Goal: Information Seeking & Learning: Learn about a topic

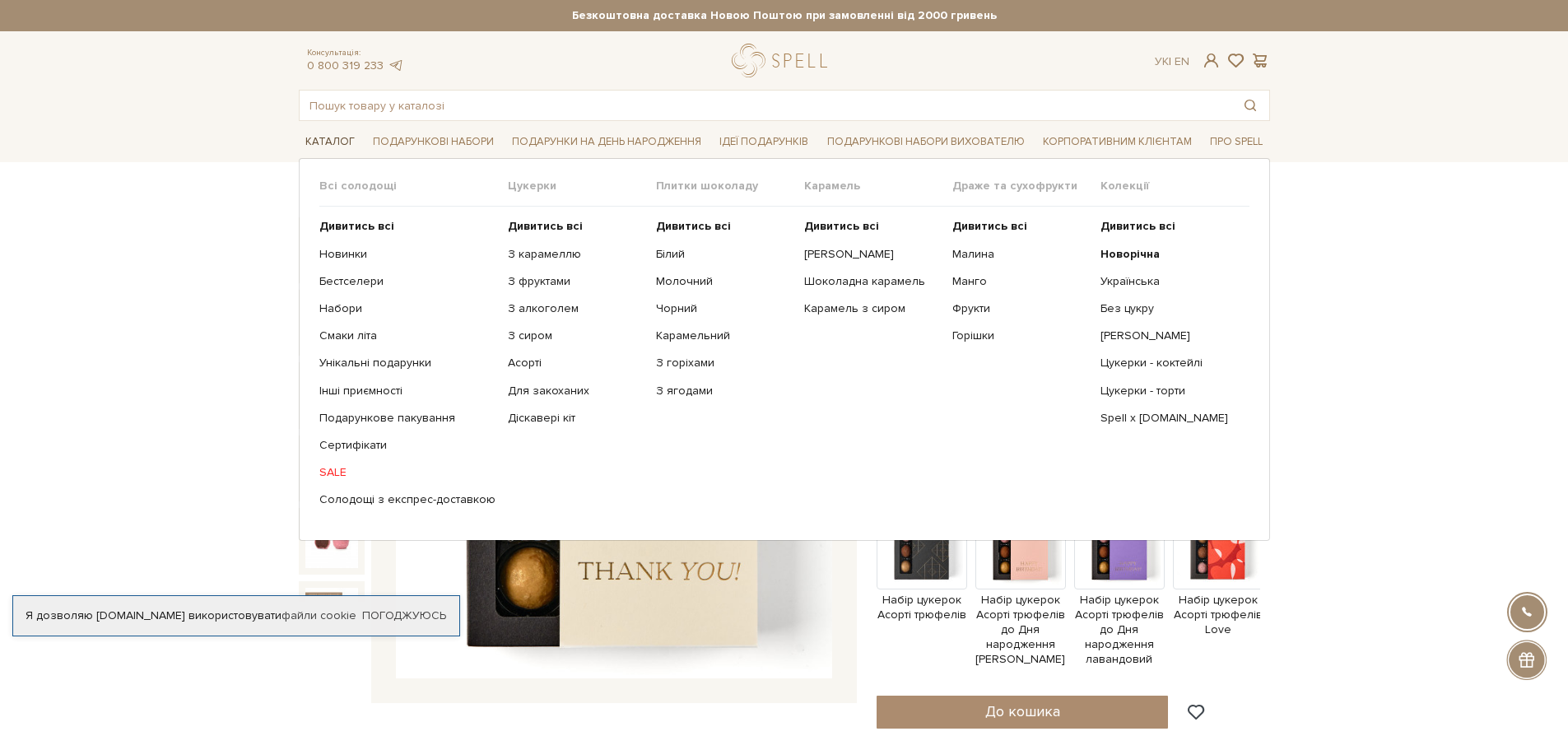
click at [327, 137] on link "Каталог" at bounding box center [329, 142] width 62 height 26
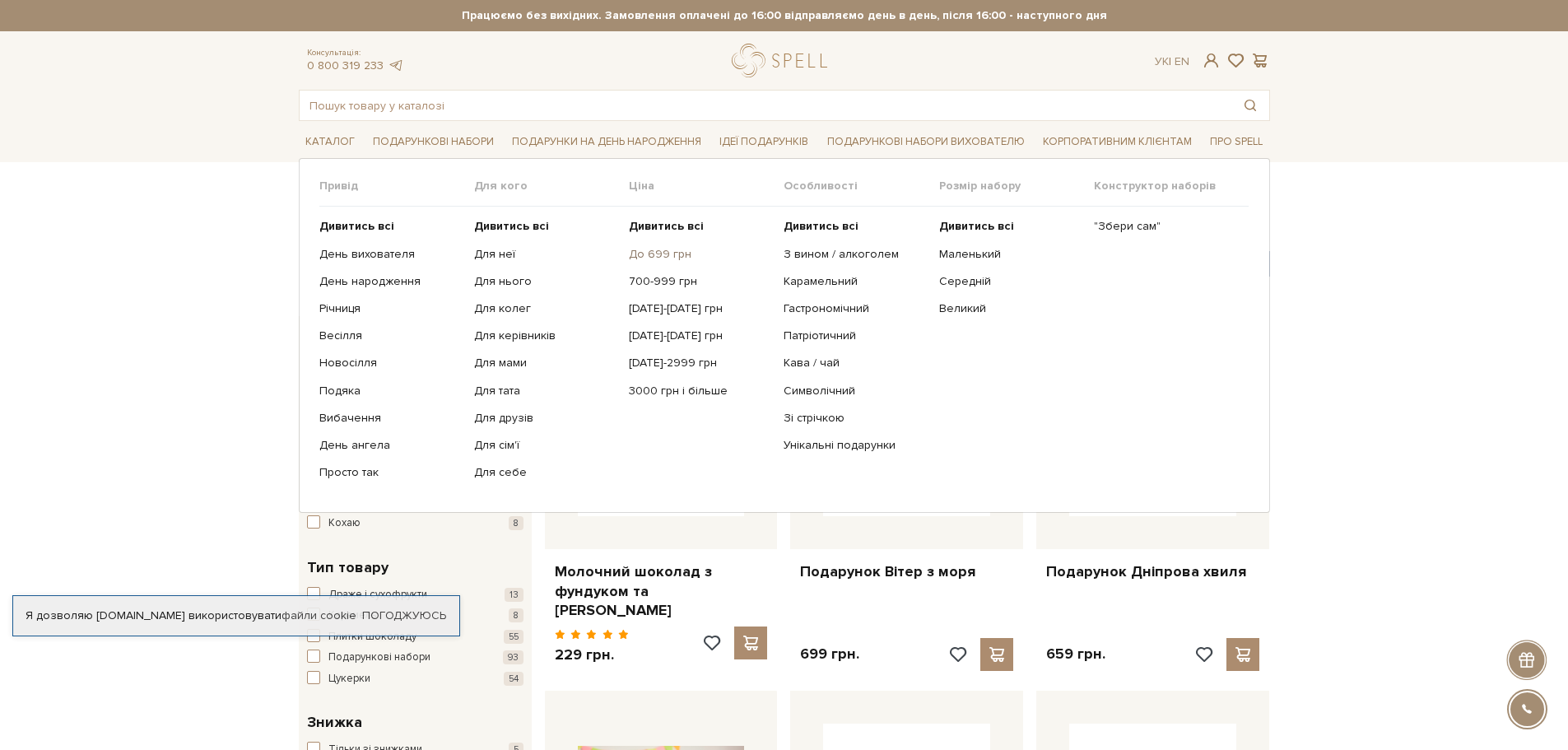
click at [670, 256] on link "До 699 грн" at bounding box center [700, 254] width 142 height 15
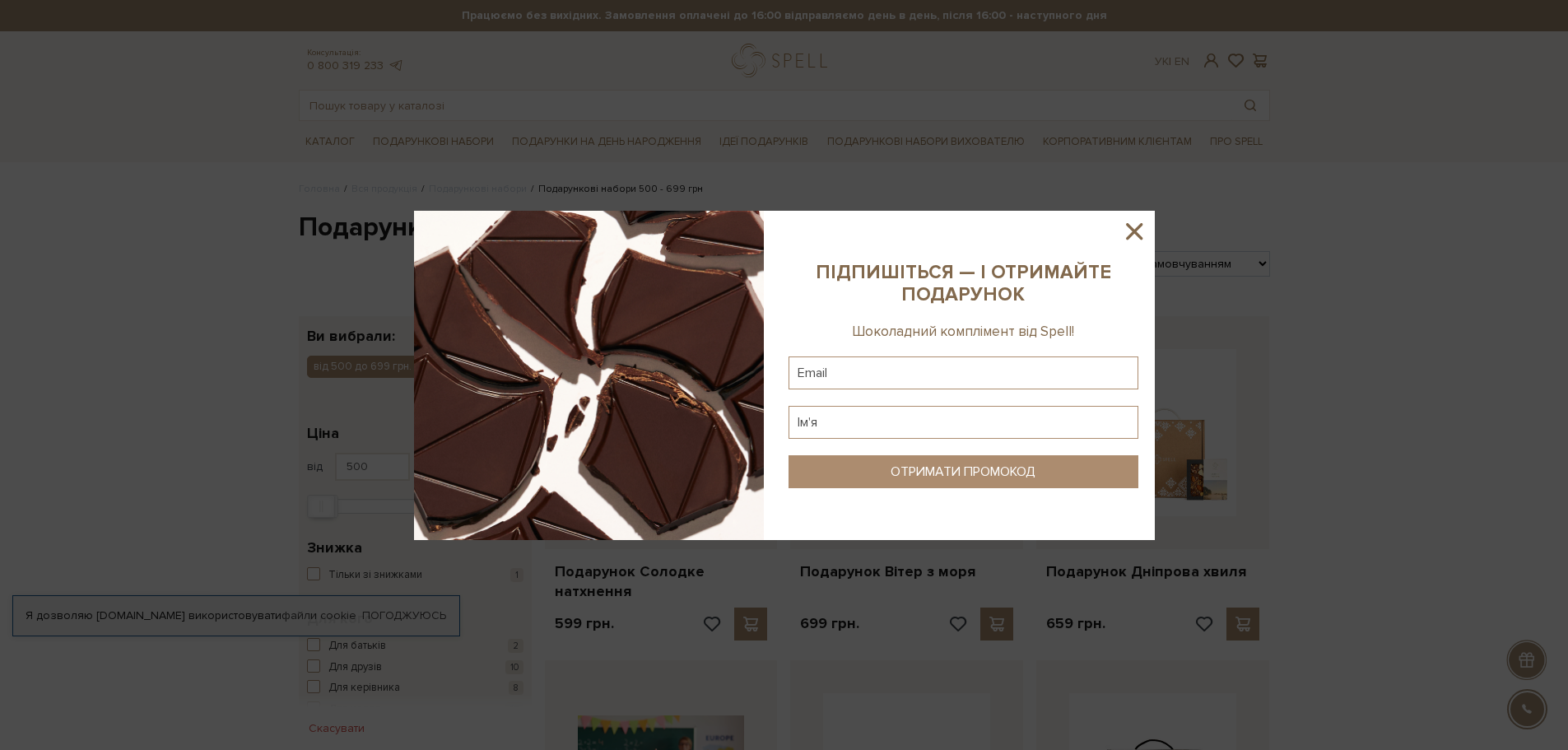
click at [1134, 232] on icon at bounding box center [1134, 231] width 17 height 17
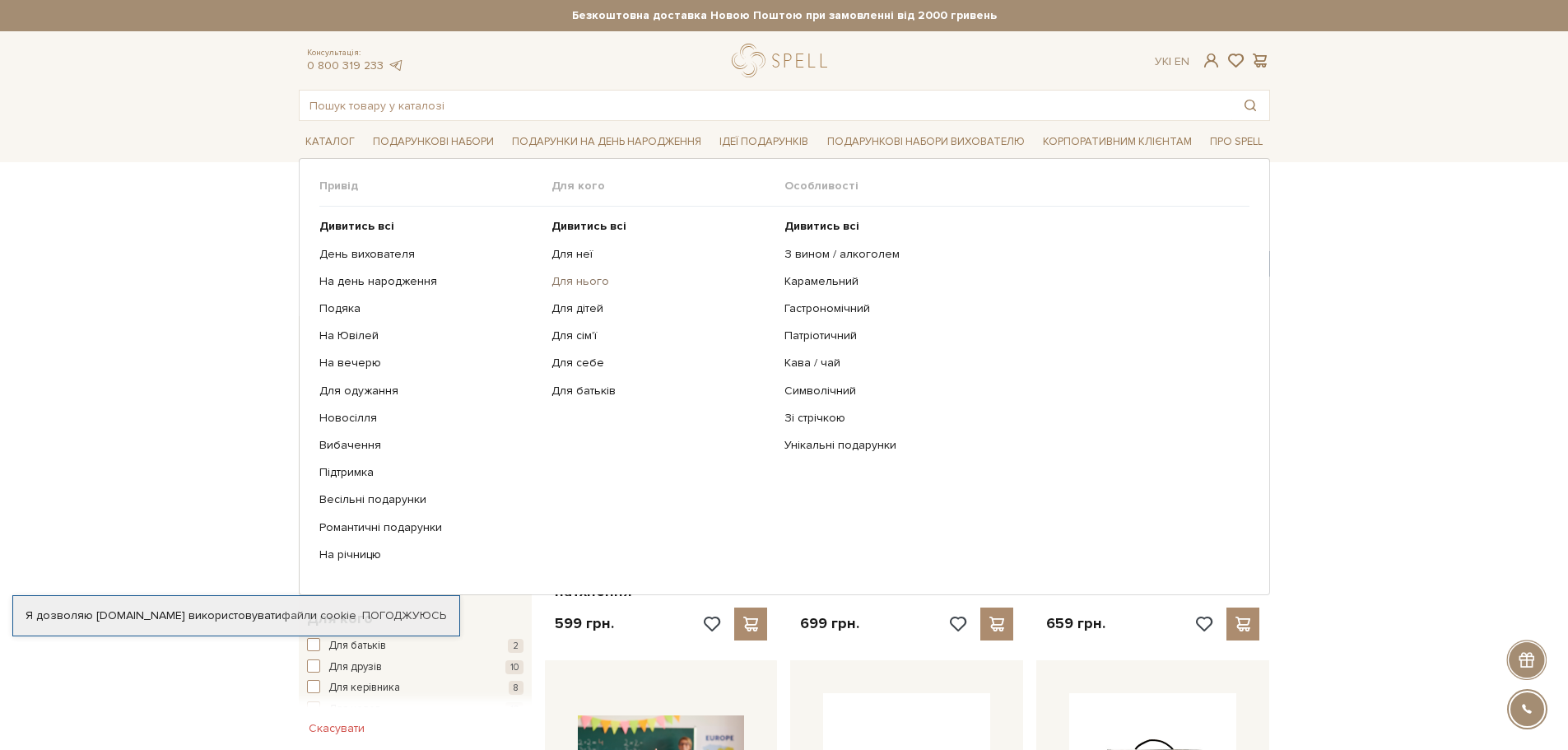
click at [567, 280] on link "Для нього" at bounding box center [661, 281] width 220 height 15
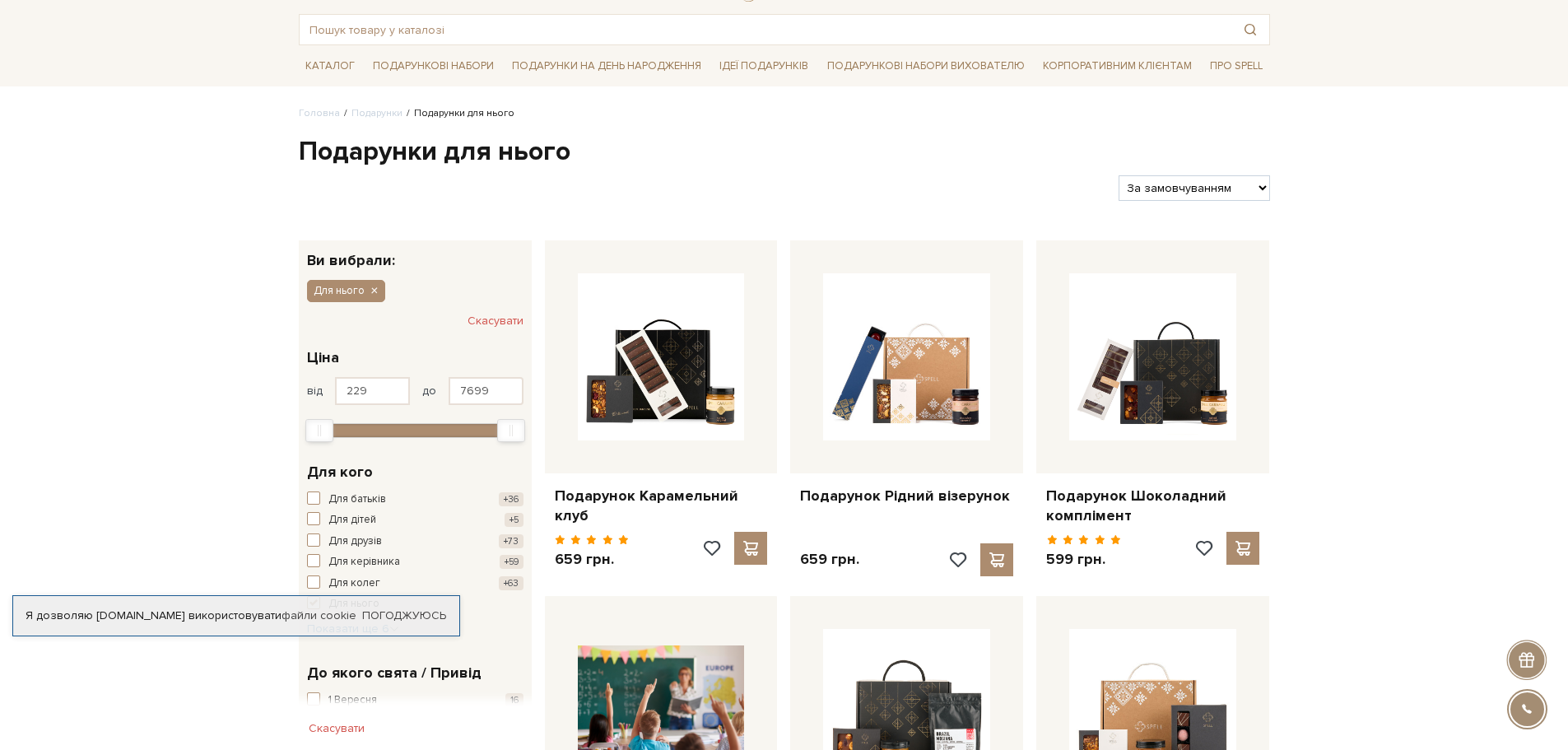
scroll to position [82, 0]
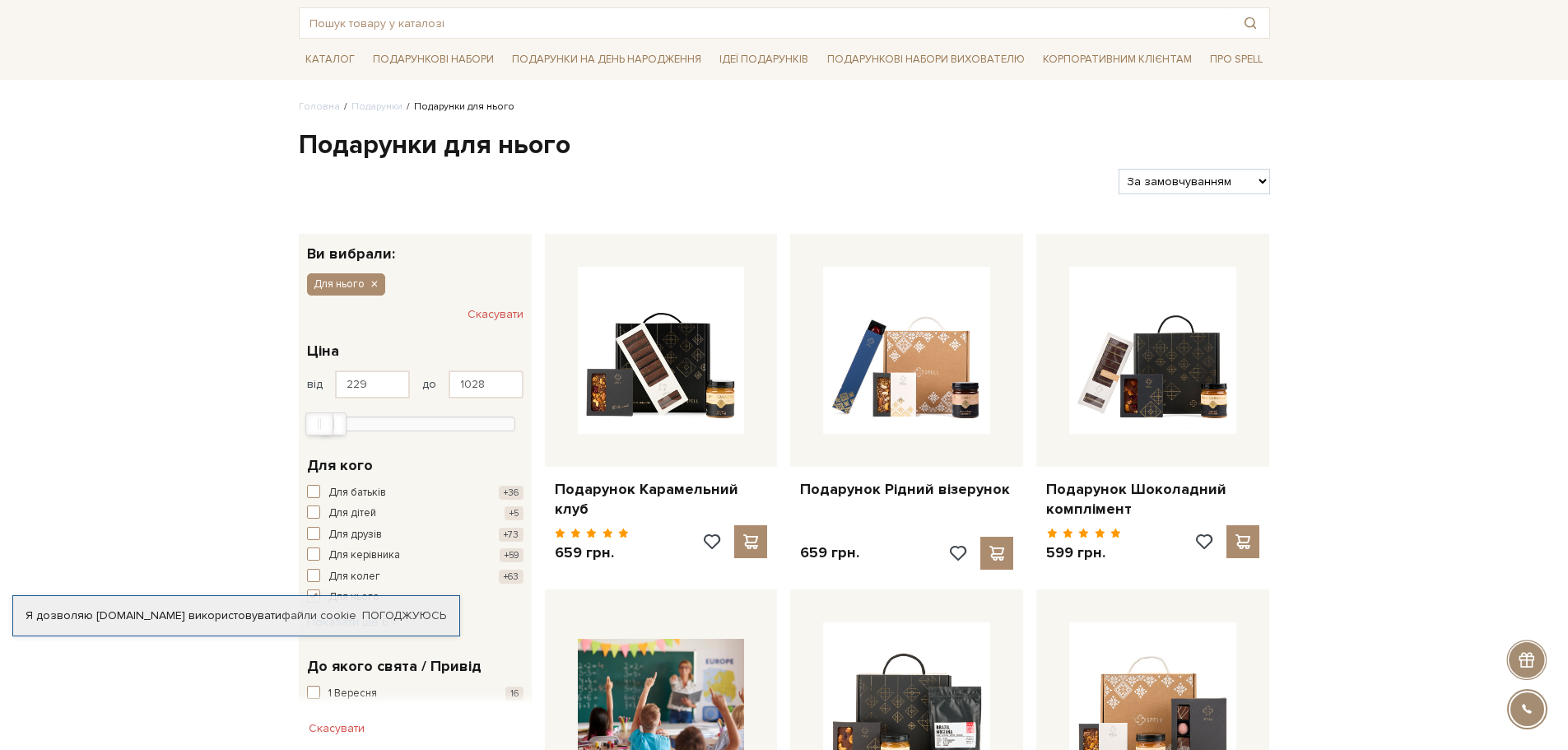
type input "998"
drag, startPoint x: 518, startPoint y: 421, endPoint x: 338, endPoint y: 423, distance: 180.0
click at [338, 423] on div "Max" at bounding box center [331, 424] width 27 height 22
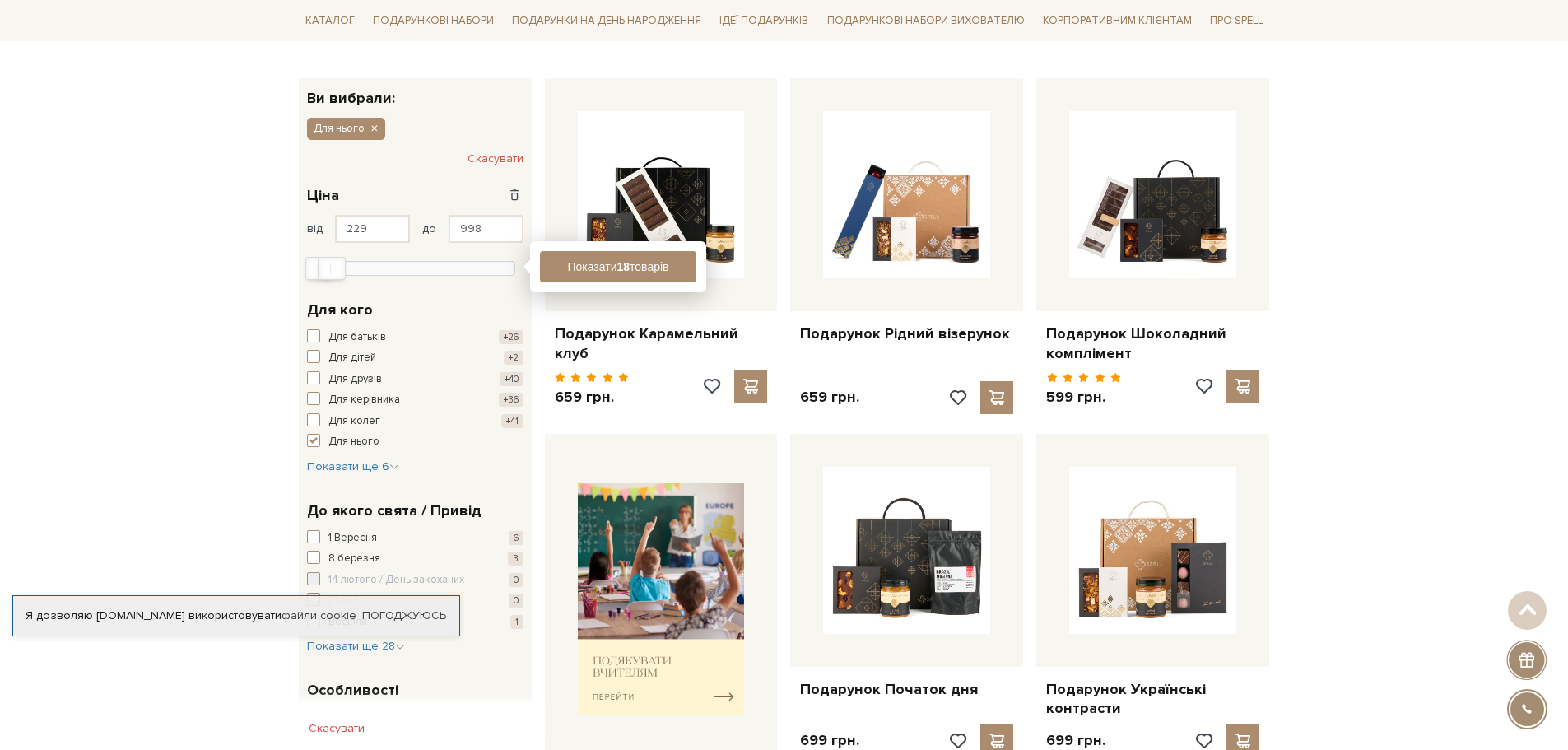
scroll to position [247, 0]
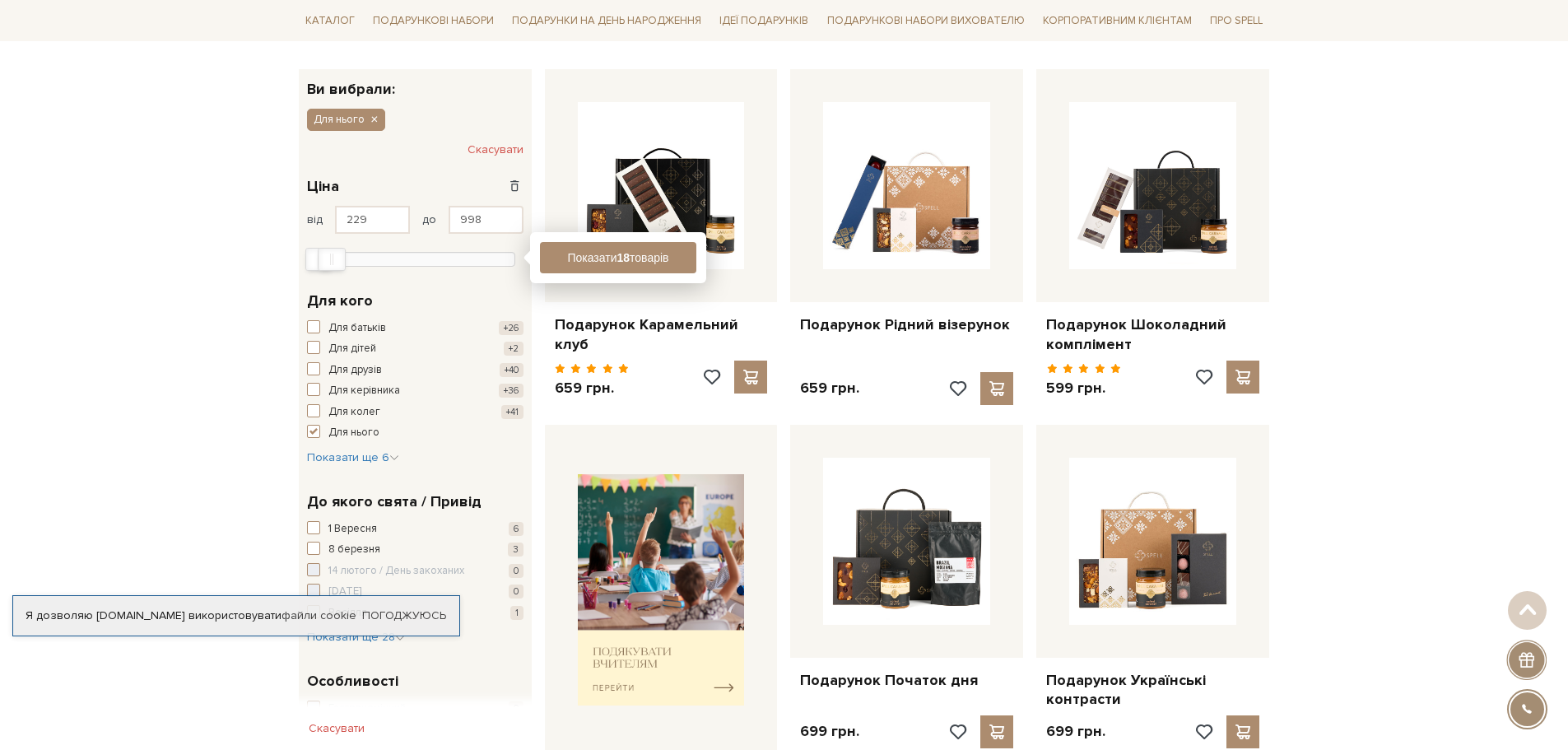
drag, startPoint x: 178, startPoint y: 422, endPoint x: 180, endPoint y: 409, distance: 13.2
click at [605, 258] on button "Показати 18 товарів" at bounding box center [618, 258] width 156 height 32
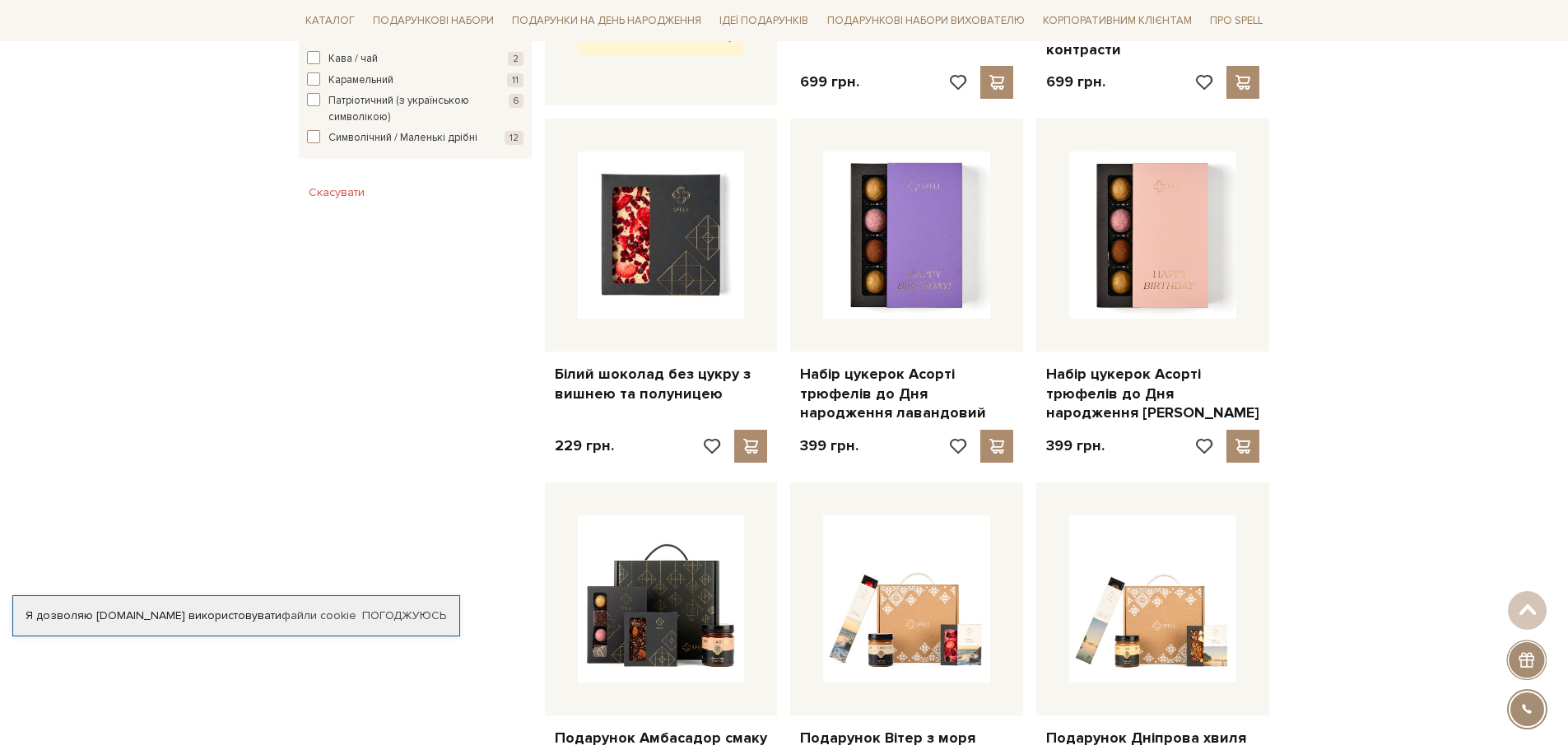
scroll to position [740, 0]
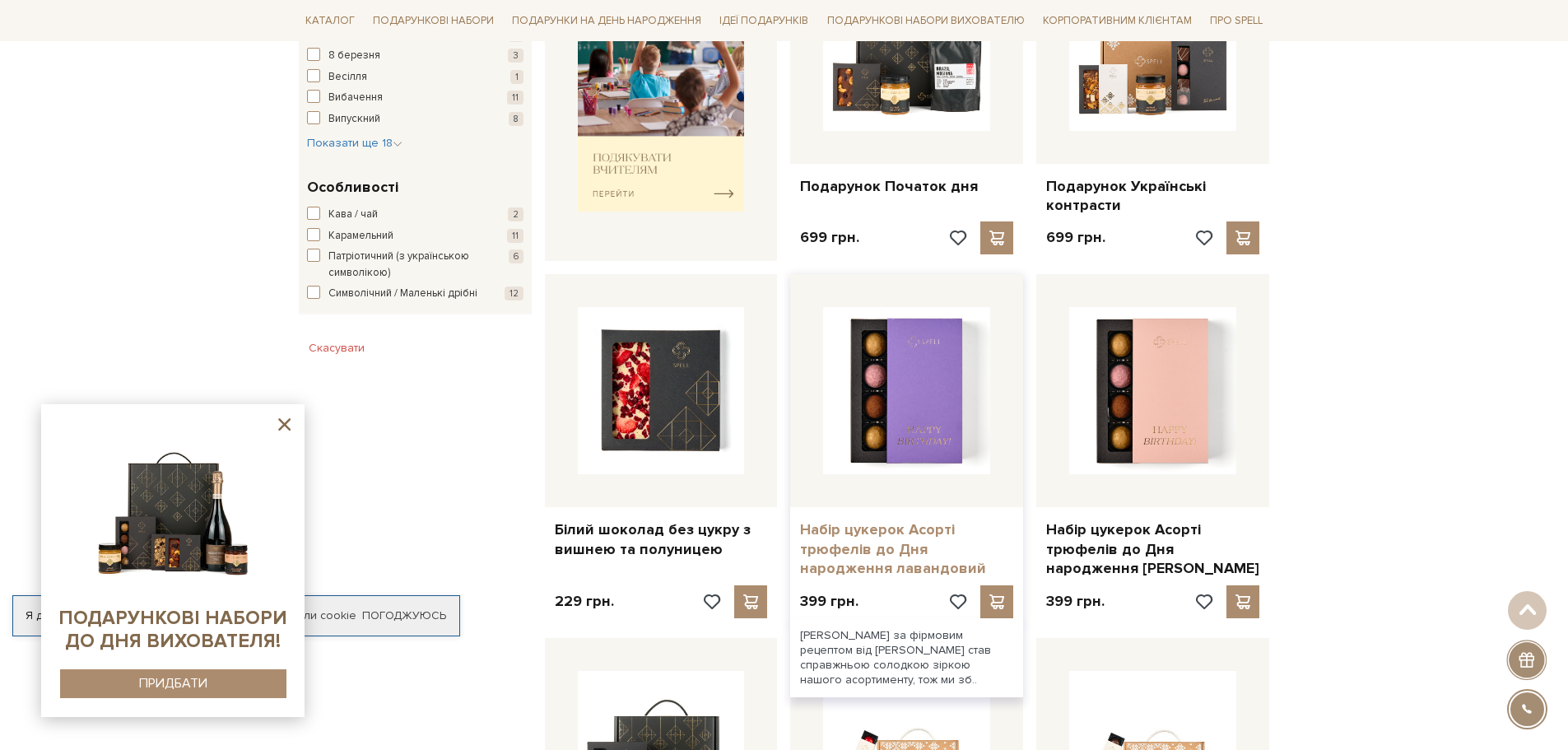
click at [869, 543] on link "Набір цукерок Асорті трюфелів до Дня народження лавандовий" at bounding box center [907, 548] width 214 height 57
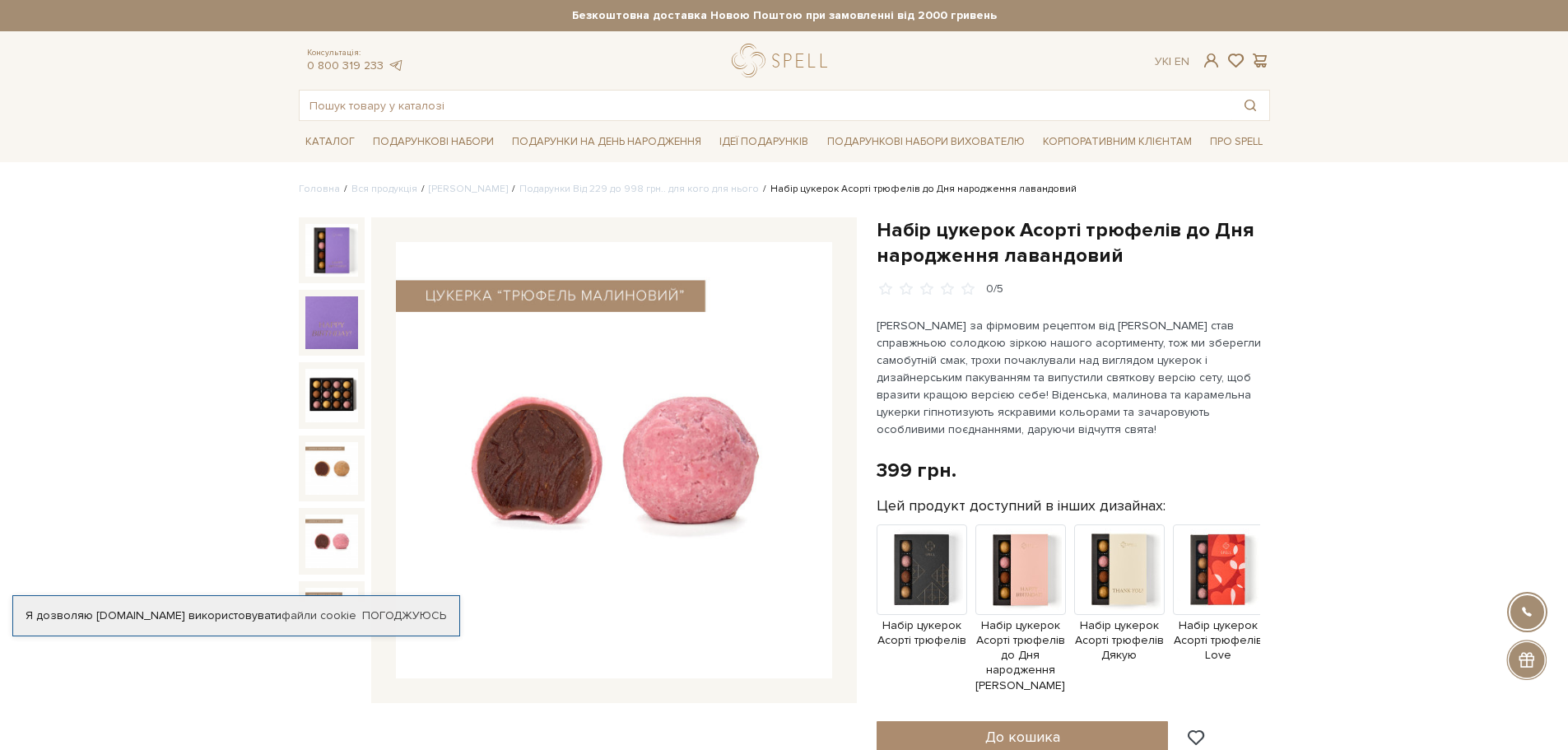
scroll to position [36, 0]
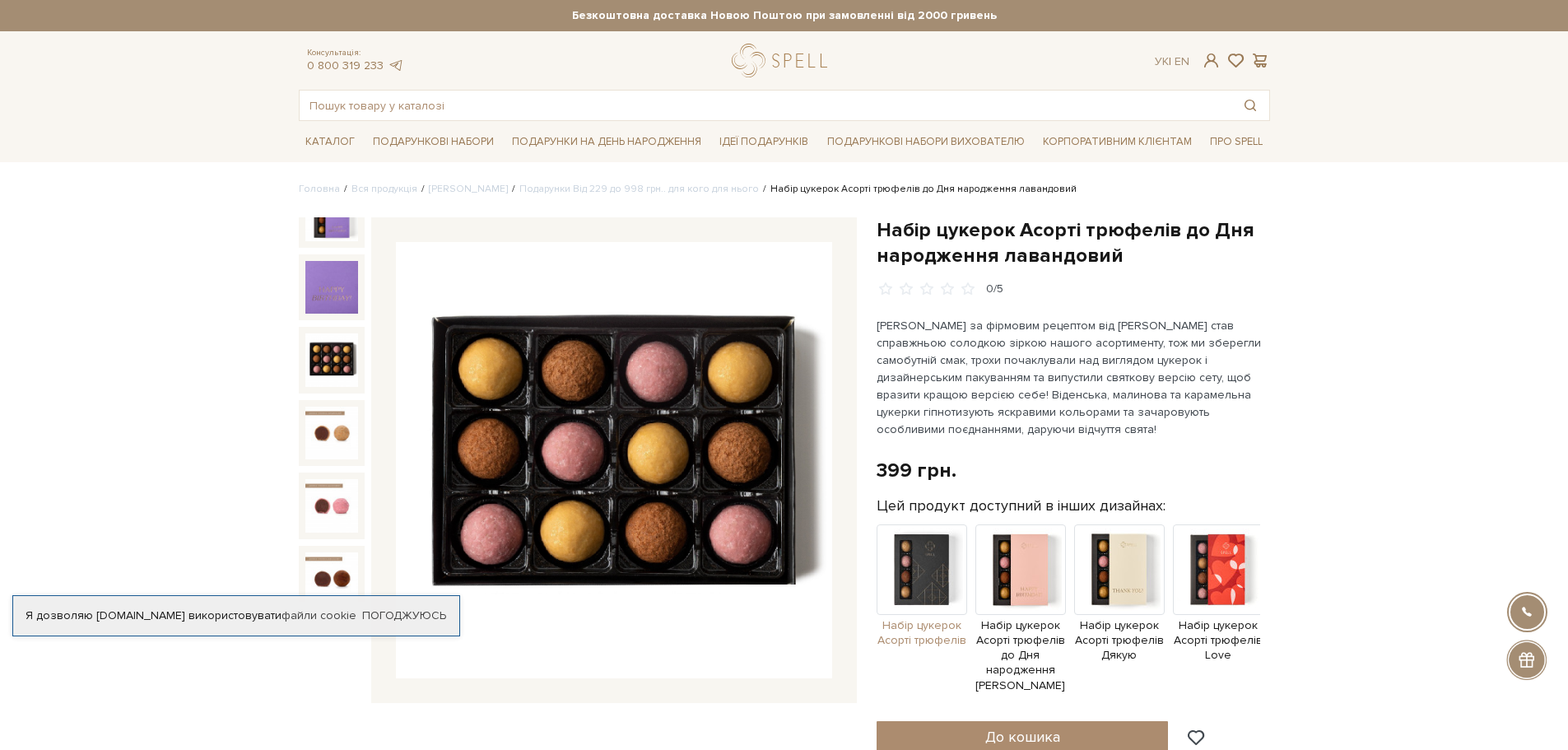
click at [916, 560] on img at bounding box center [922, 569] width 91 height 91
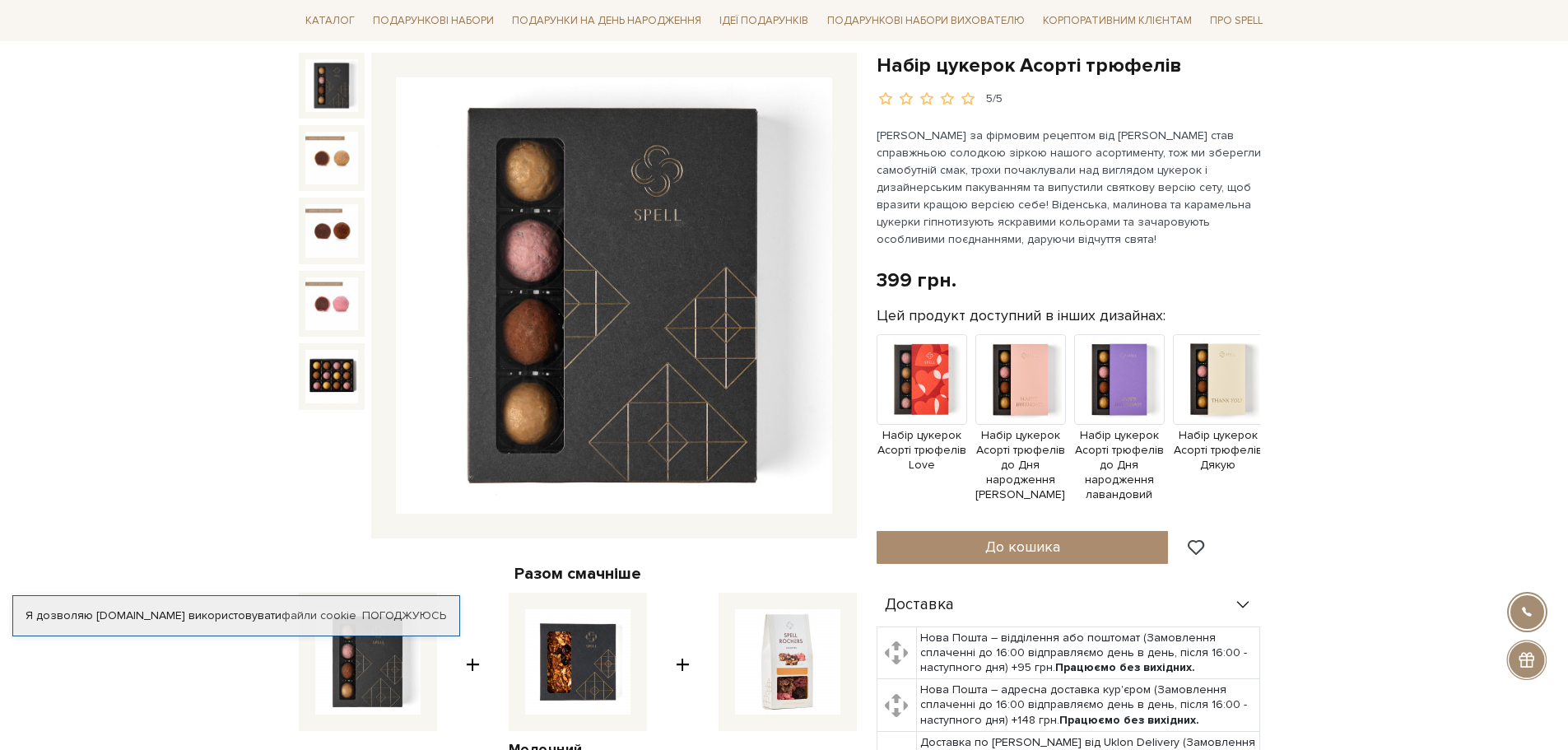
scroll to position [82, 0]
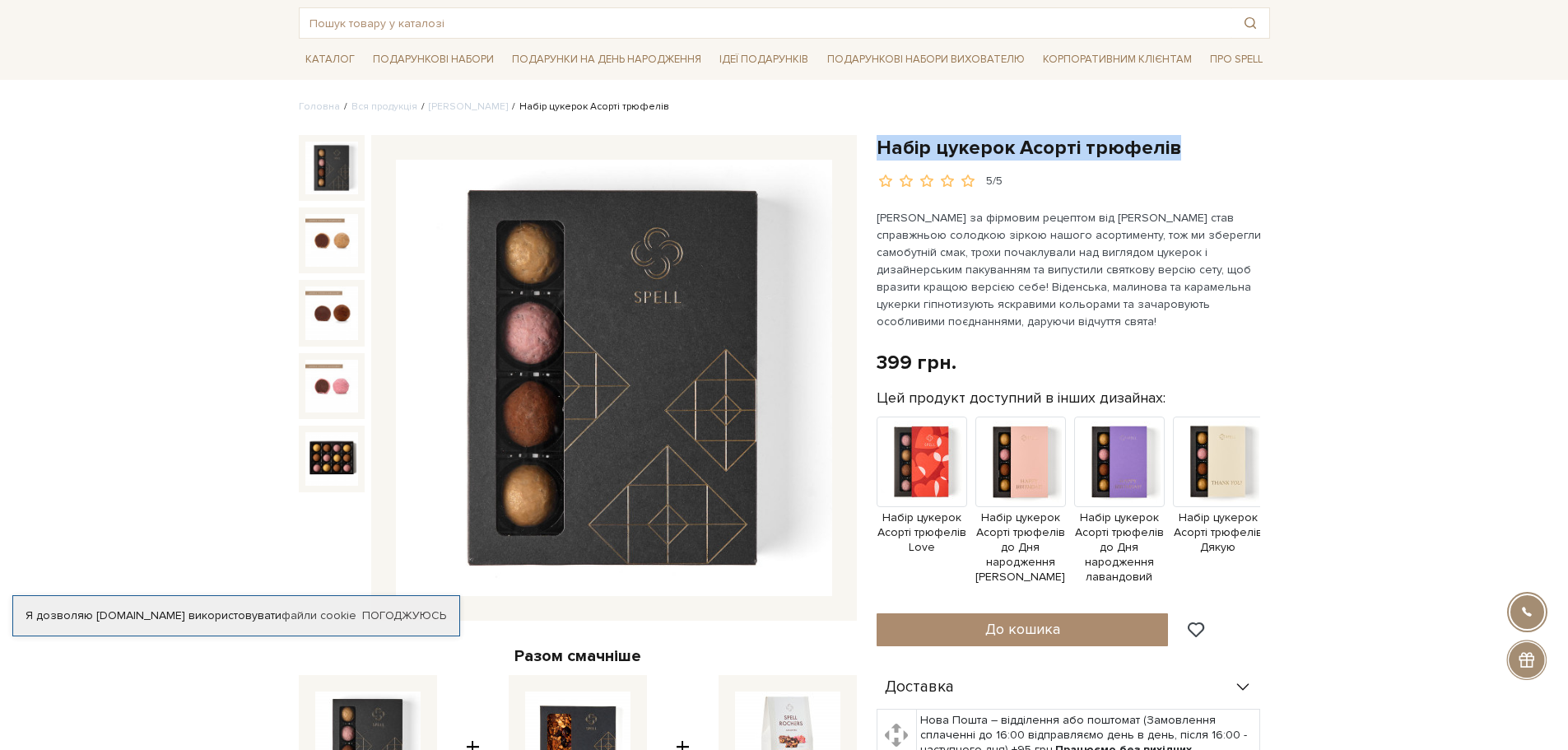
drag, startPoint x: 879, startPoint y: 145, endPoint x: 1185, endPoint y: 138, distance: 306.1
click at [1185, 138] on h1 "Набір цукерок Асорті трюфелів" at bounding box center [1074, 148] width 393 height 26
copy h1 "Набір цукерок Асорті трюфелів"
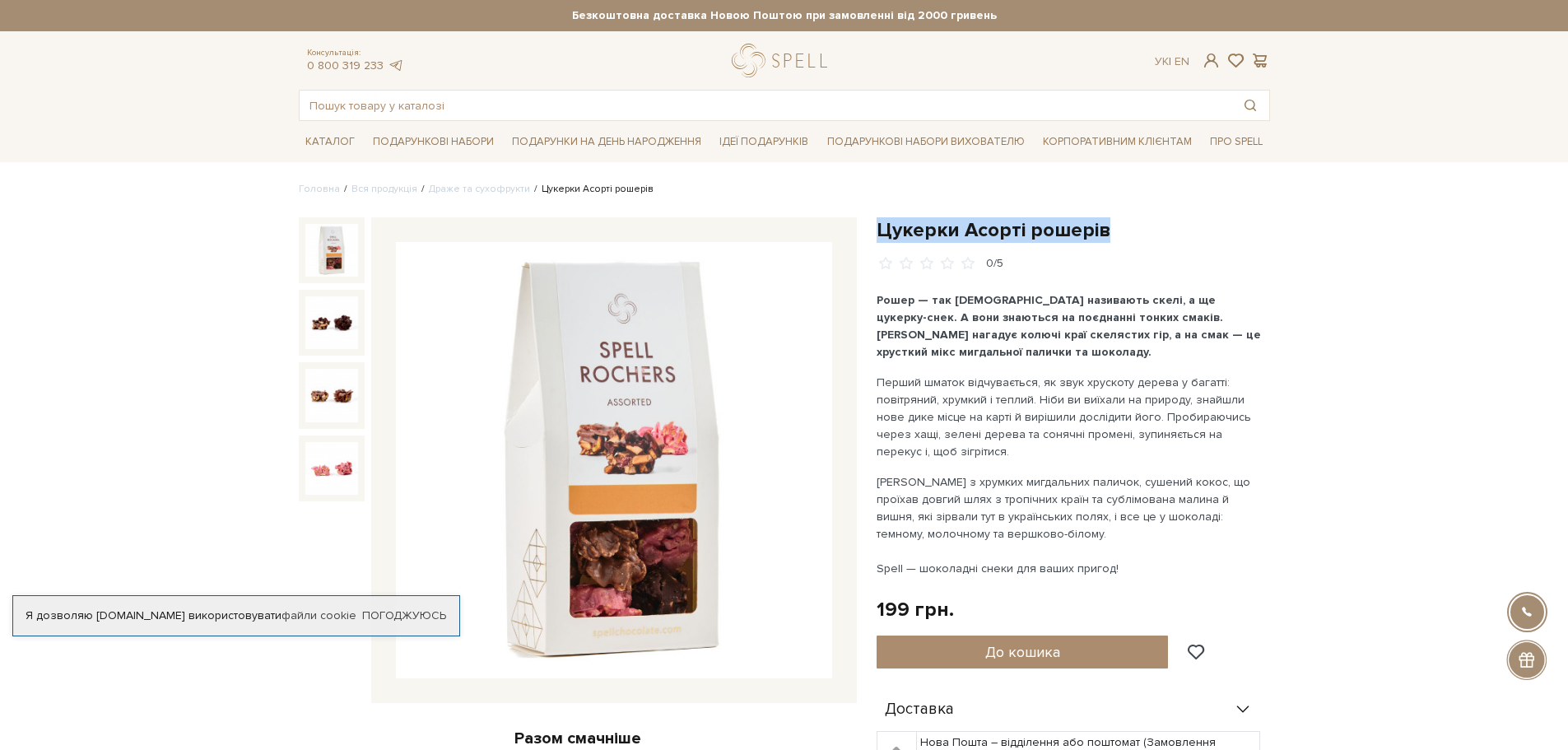
drag, startPoint x: 881, startPoint y: 236, endPoint x: 1118, endPoint y: 226, distance: 237.2
click at [1118, 226] on h1 "Цукерки Асорті рошерів" at bounding box center [1074, 230] width 393 height 26
copy h1 "Цукерки Асорті рошерів"
